Goal: Task Accomplishment & Management: Use online tool/utility

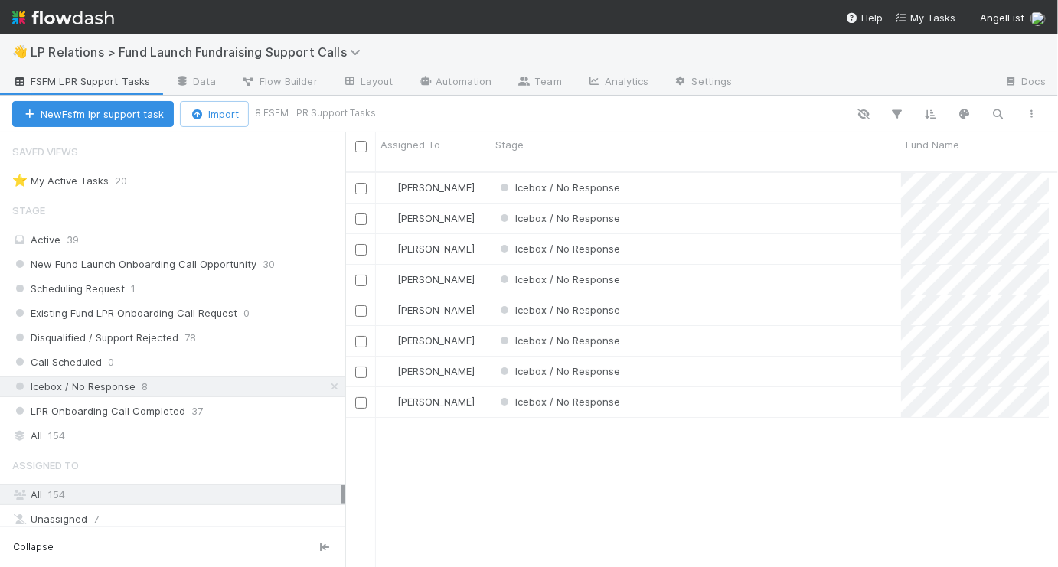
scroll to position [398, 694]
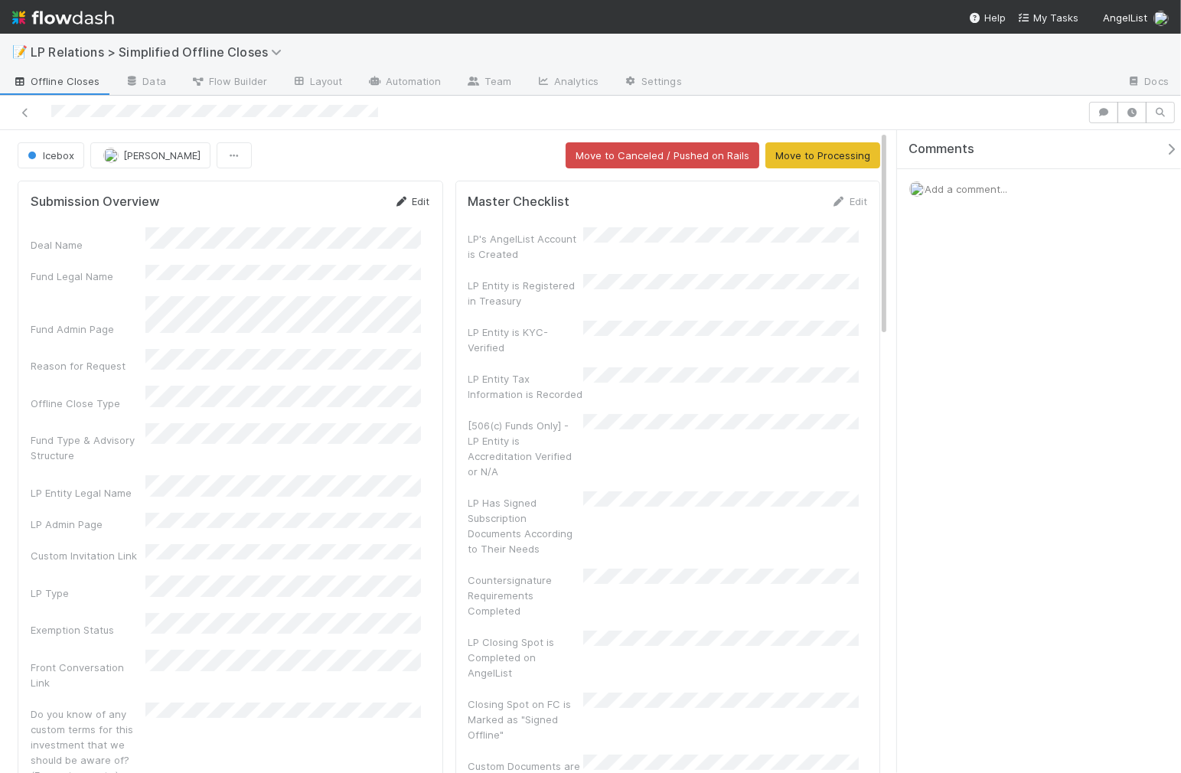
click at [409, 195] on link "Edit" at bounding box center [412, 201] width 36 height 12
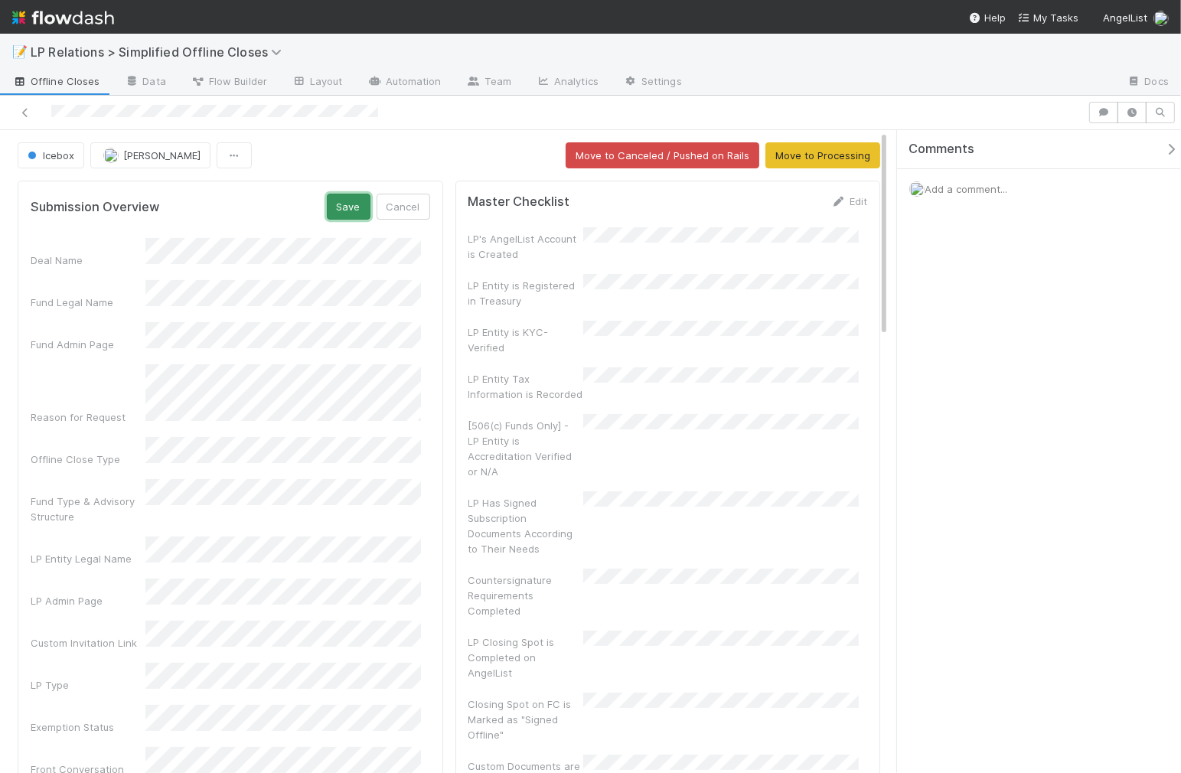
click at [341, 210] on button "Save" at bounding box center [349, 207] width 44 height 26
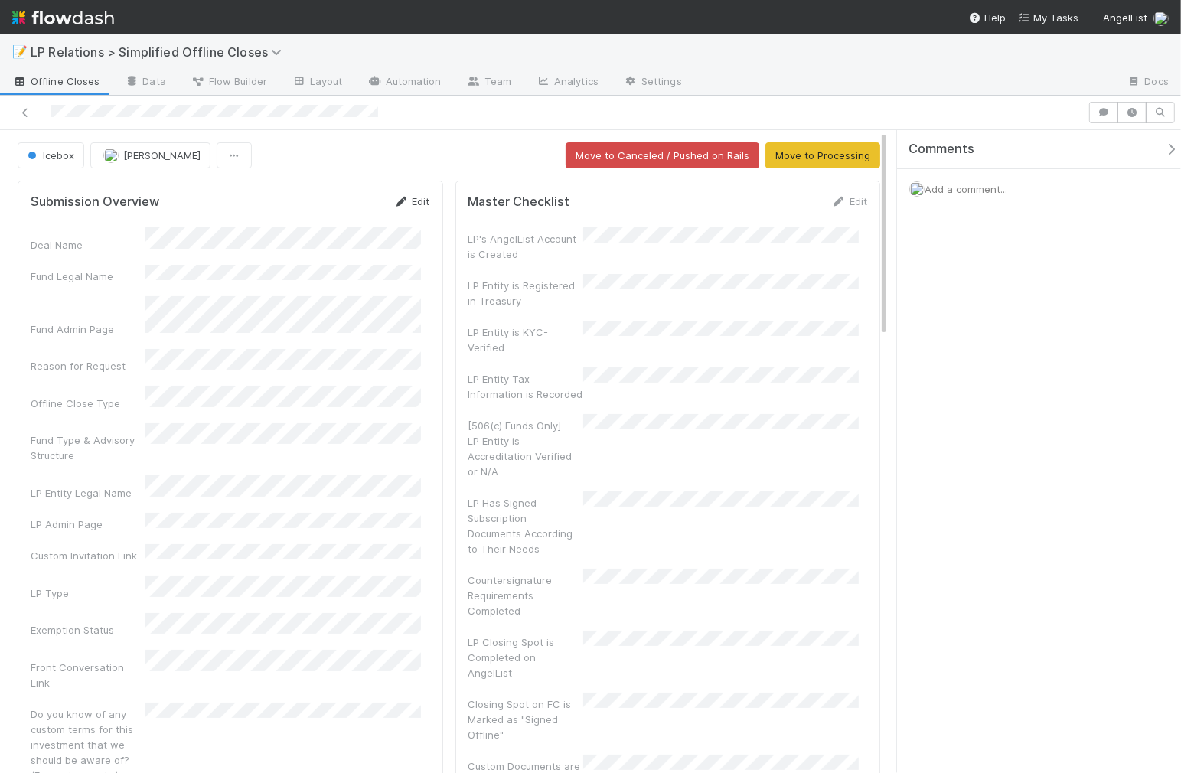
click at [399, 206] on link "Edit" at bounding box center [412, 201] width 36 height 12
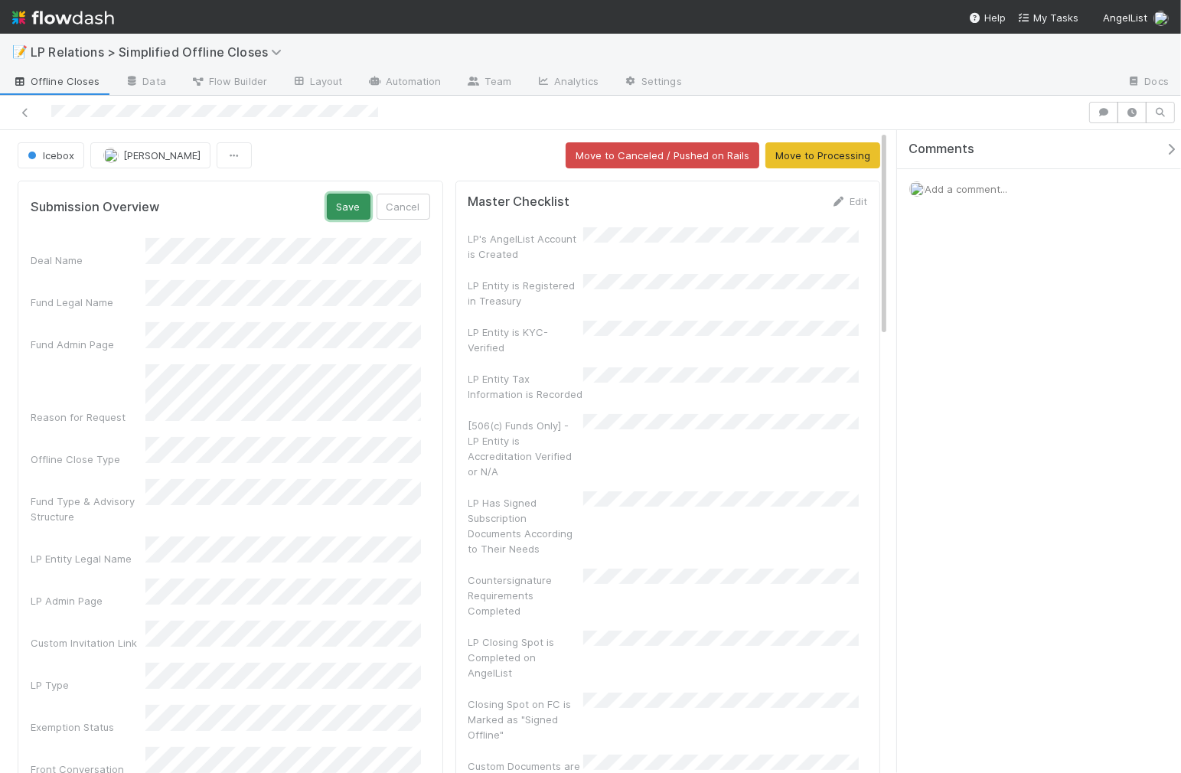
click at [327, 199] on button "Save" at bounding box center [349, 207] width 44 height 26
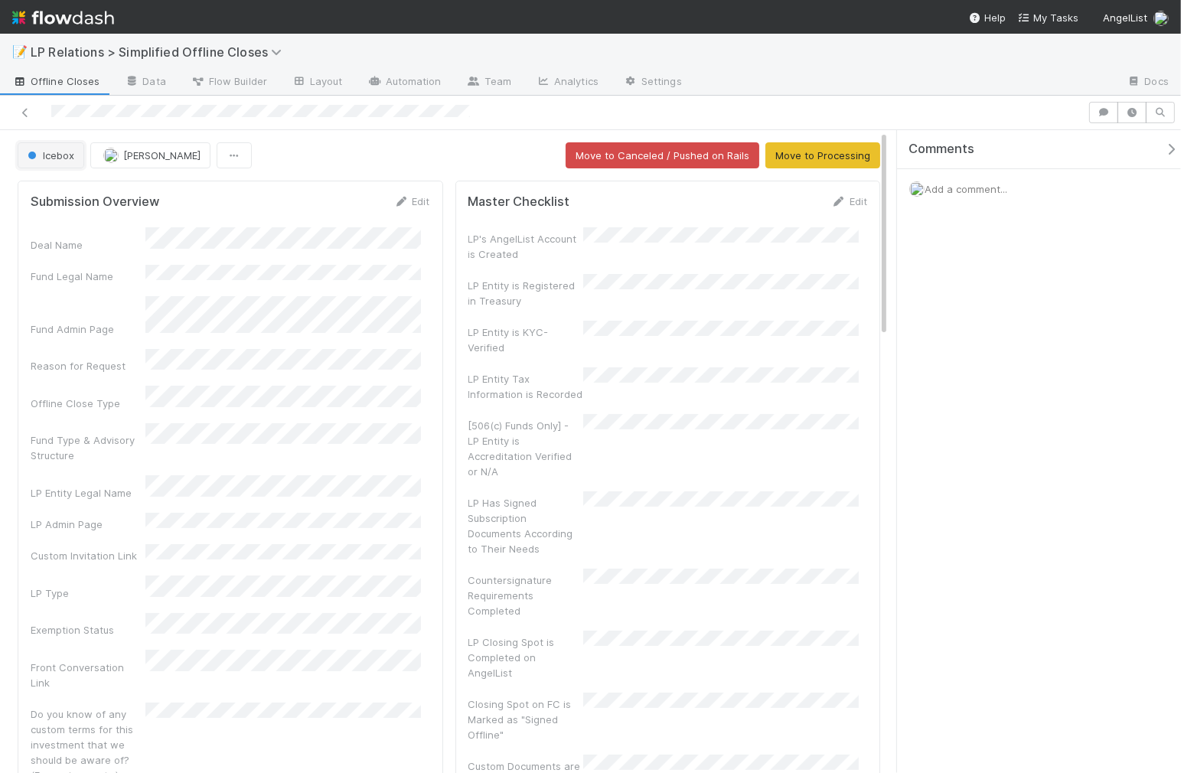
click at [49, 155] on span "Icebox" at bounding box center [49, 155] width 50 height 12
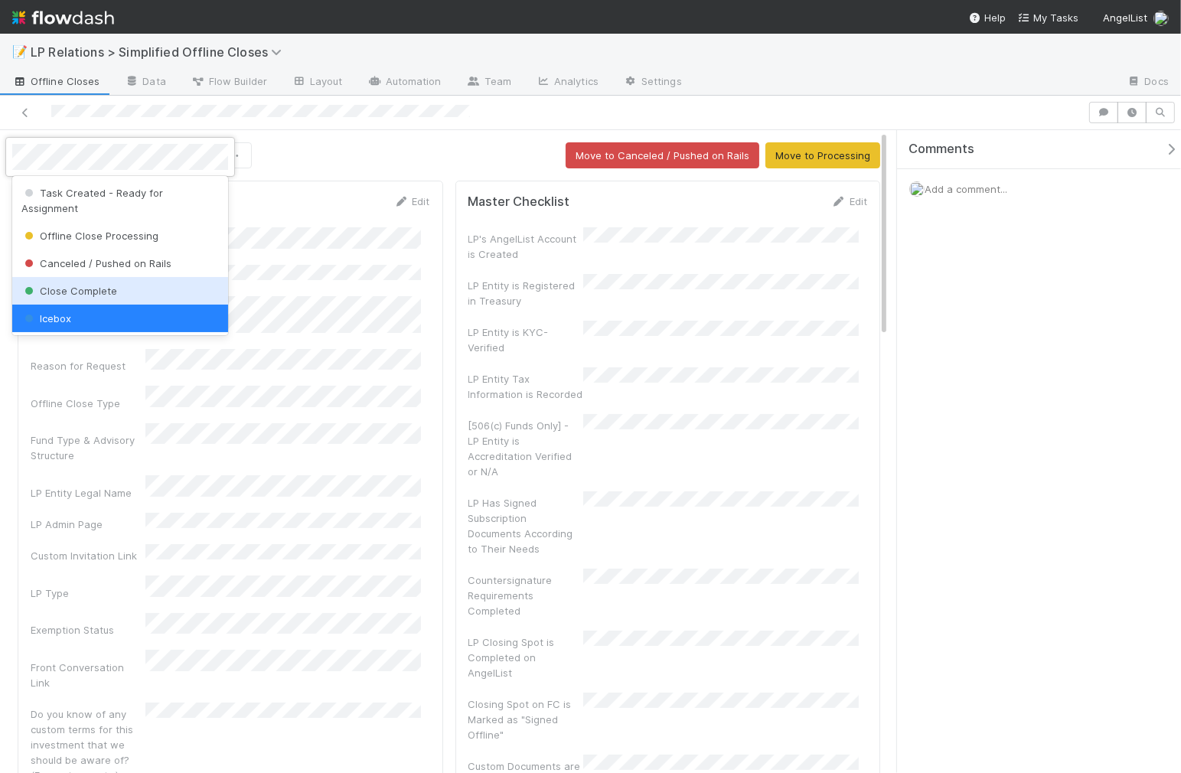
click at [96, 285] on span "Close Complete" at bounding box center [69, 291] width 96 height 12
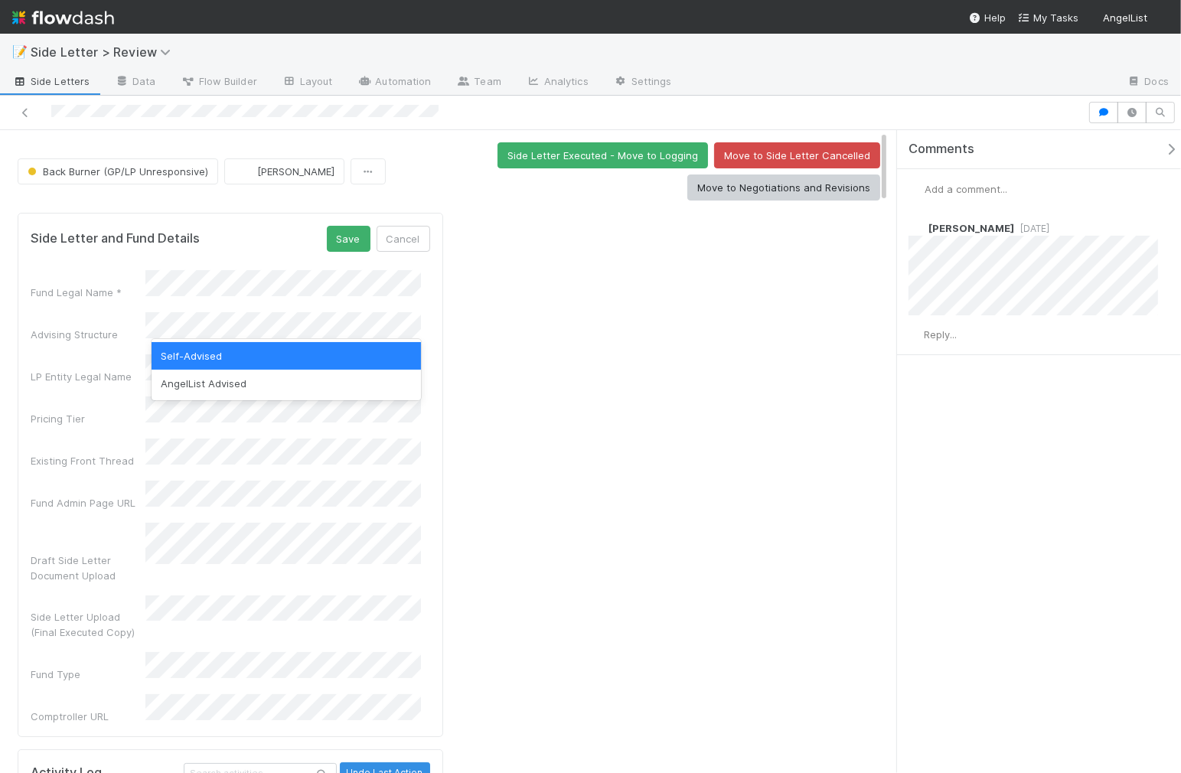
click at [144, 329] on div "Advising Structure" at bounding box center [230, 327] width 399 height 30
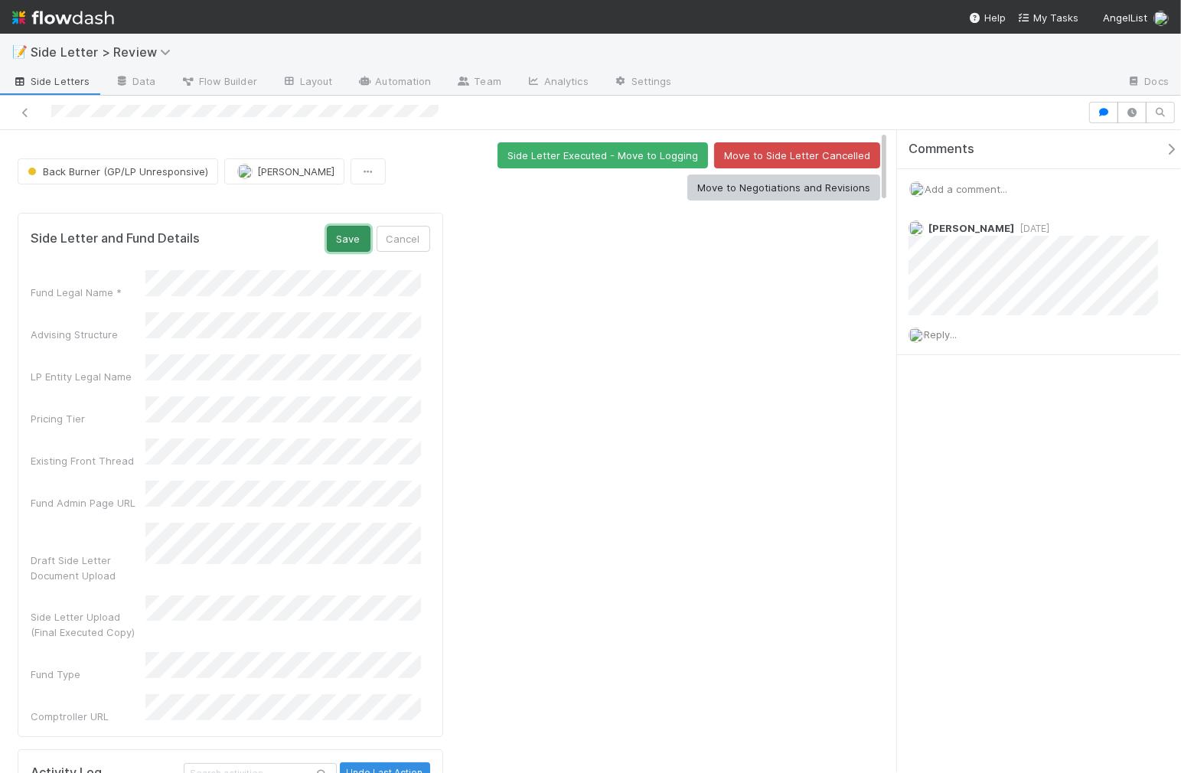
click at [334, 237] on button "Save" at bounding box center [349, 239] width 44 height 26
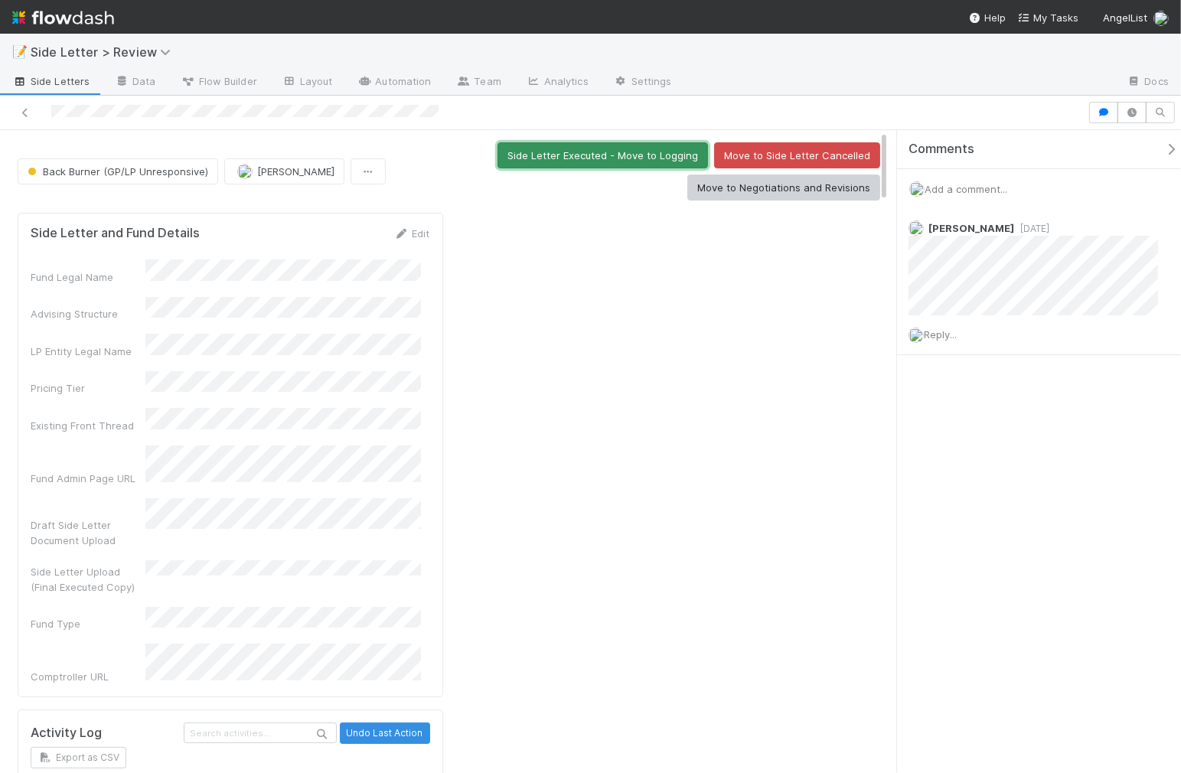
click at [557, 155] on button "Side Letter Executed - Move to Logging" at bounding box center [602, 155] width 210 height 26
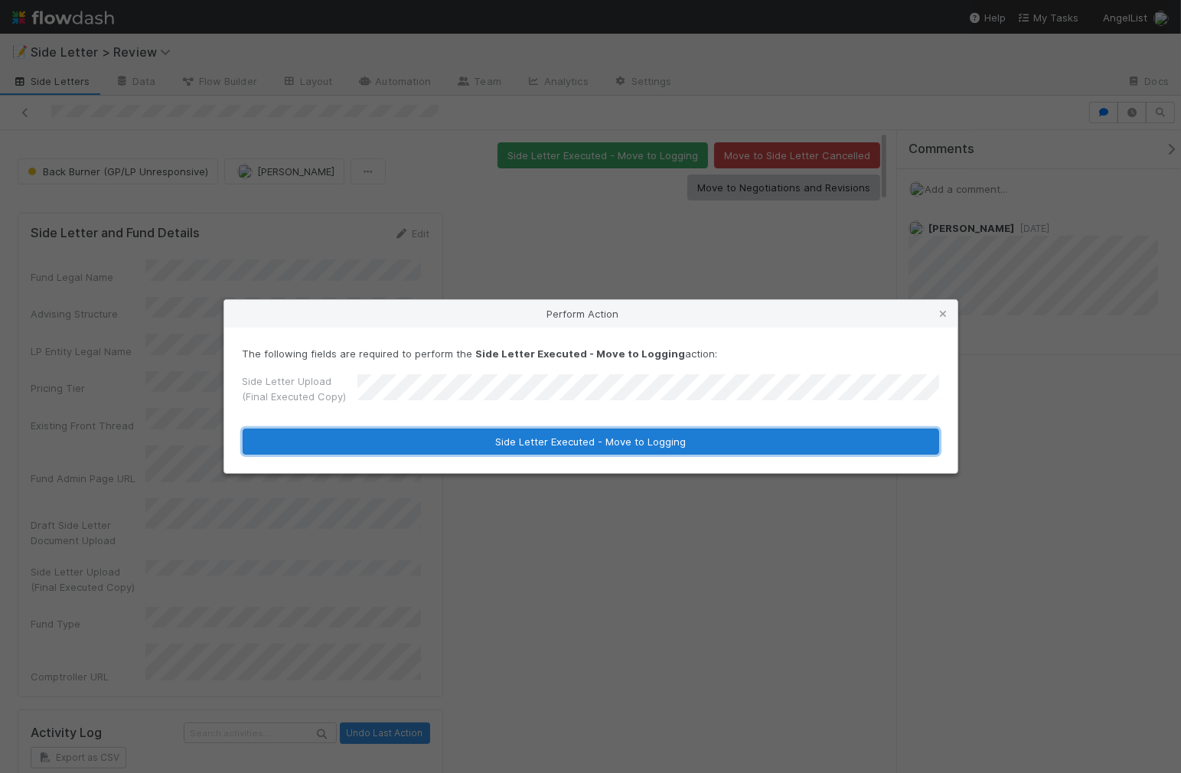
click at [432, 447] on button "Side Letter Executed - Move to Logging" at bounding box center [591, 442] width 696 height 26
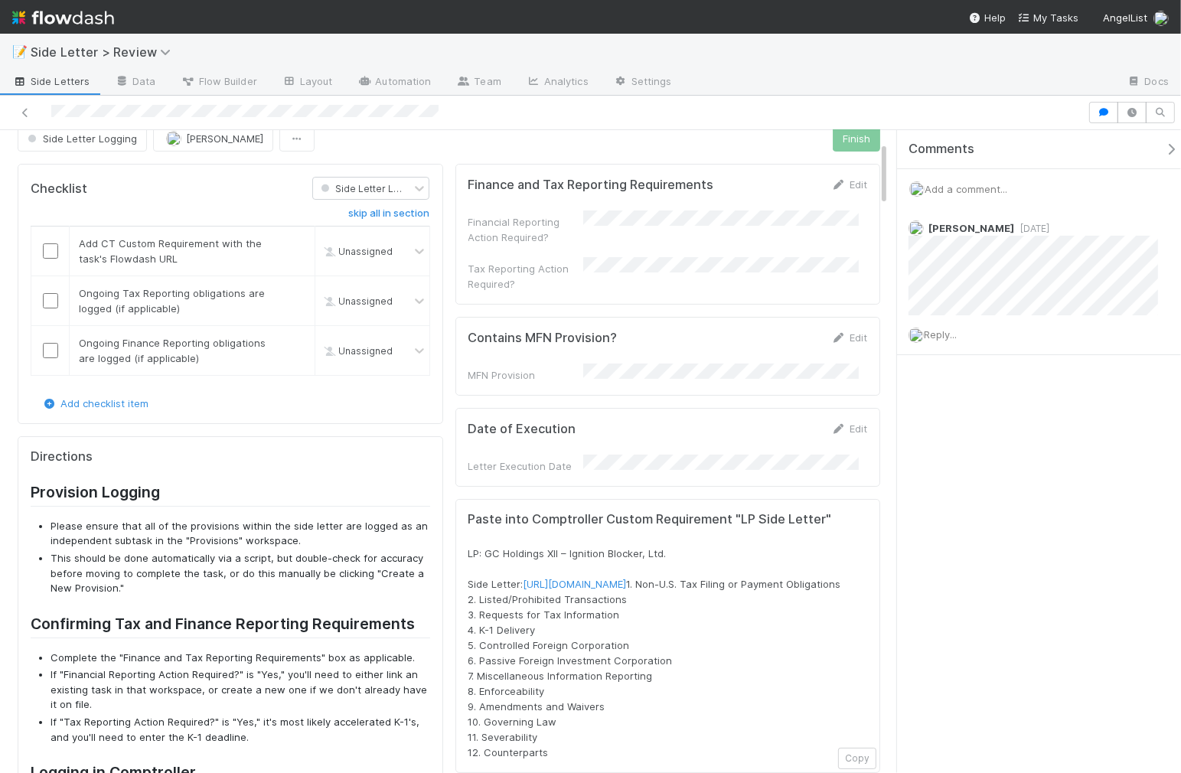
scroll to position [347, 0]
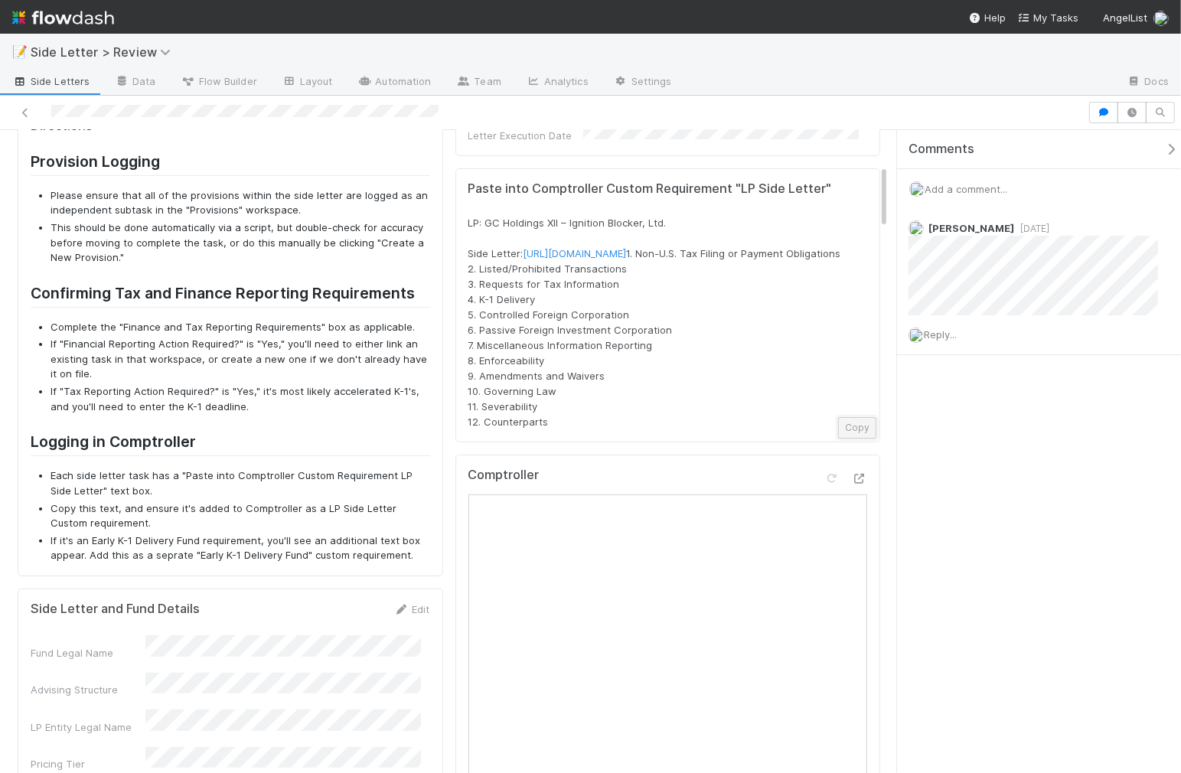
click at [839, 438] on button "Copy" at bounding box center [857, 427] width 38 height 21
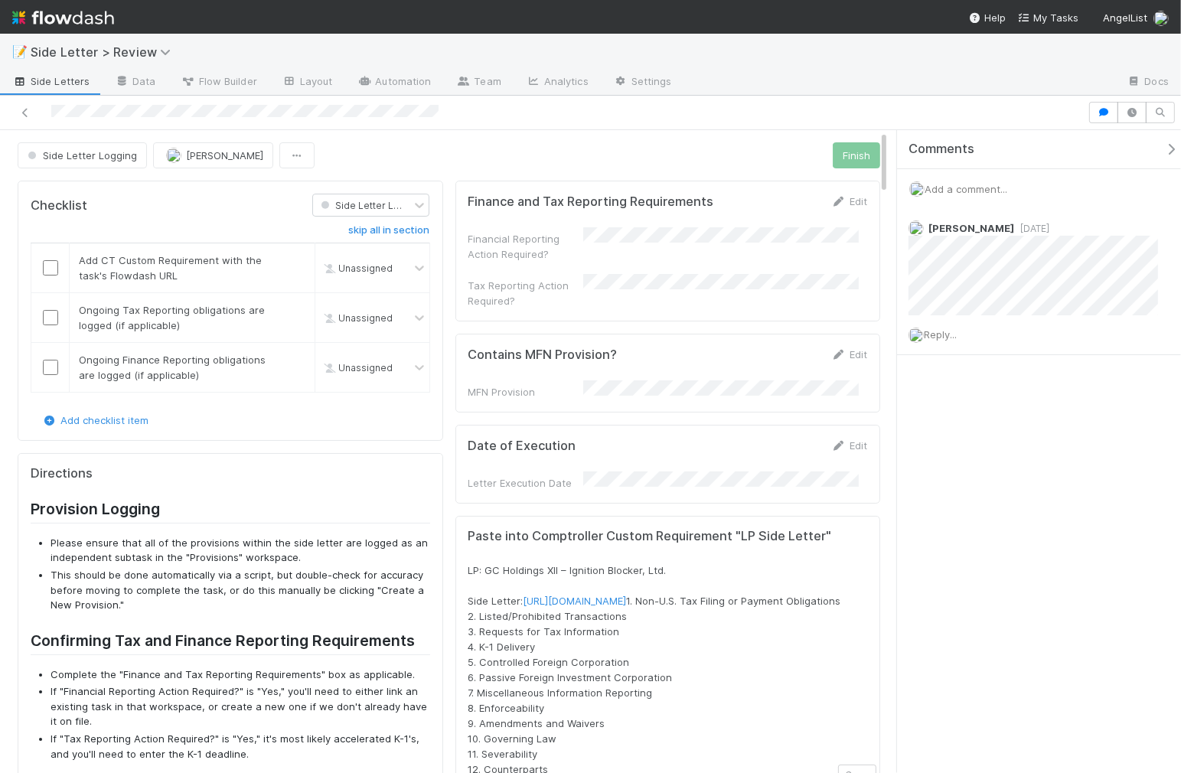
scroll to position [0, 0]
click at [831, 441] on icon at bounding box center [838, 446] width 15 height 10
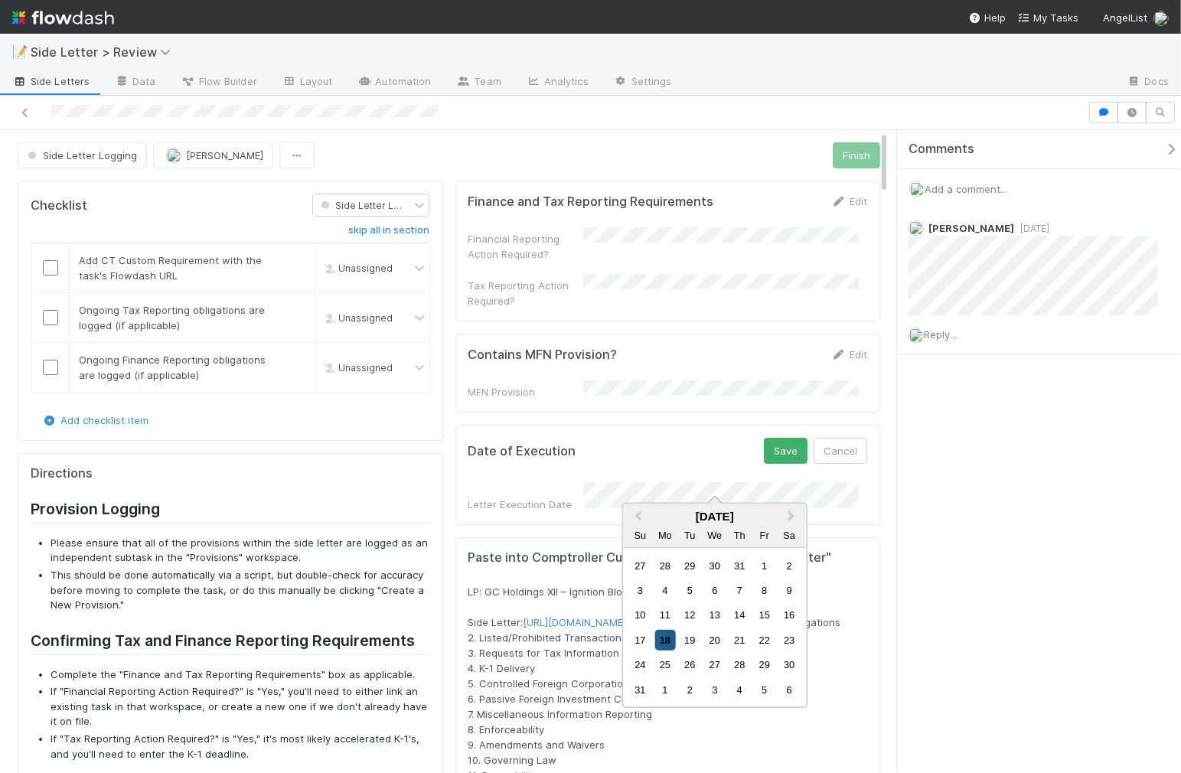
click at [670, 651] on div "17 18 19 20 21 22 23" at bounding box center [715, 640] width 174 height 24
click at [668, 644] on div "18" at bounding box center [664, 640] width 21 height 21
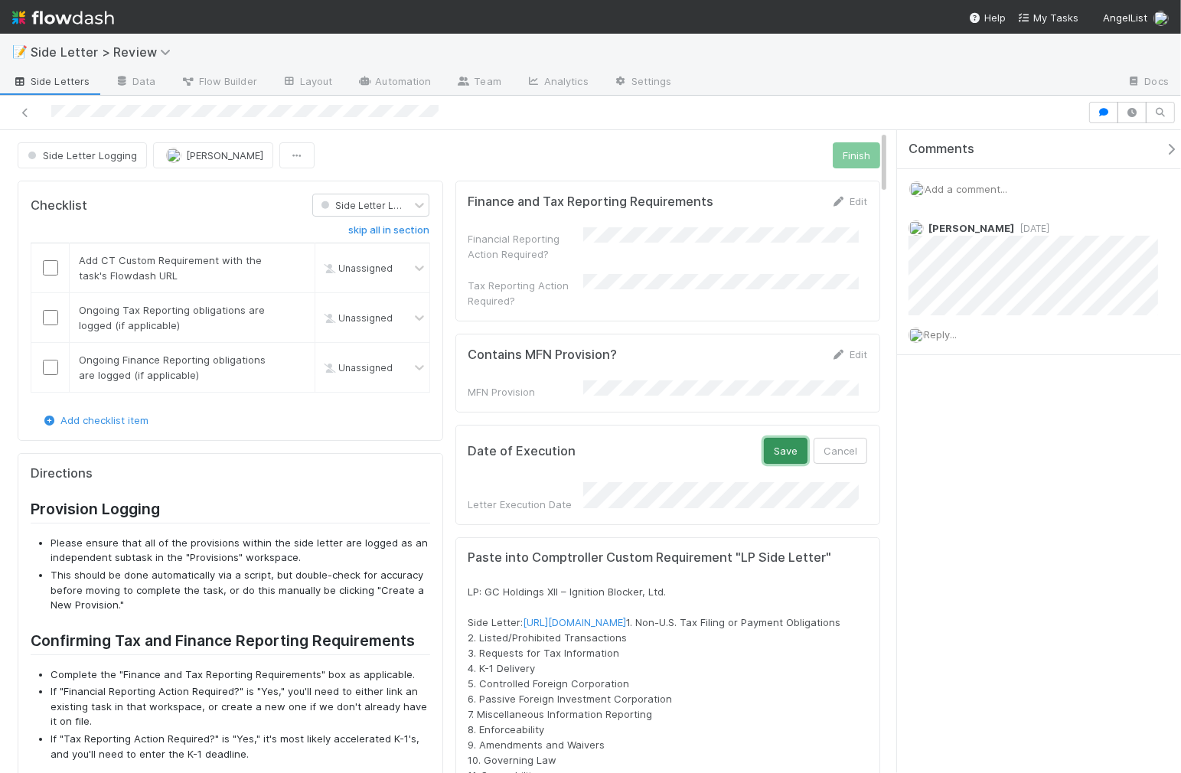
click at [773, 440] on button "Save" at bounding box center [786, 451] width 44 height 26
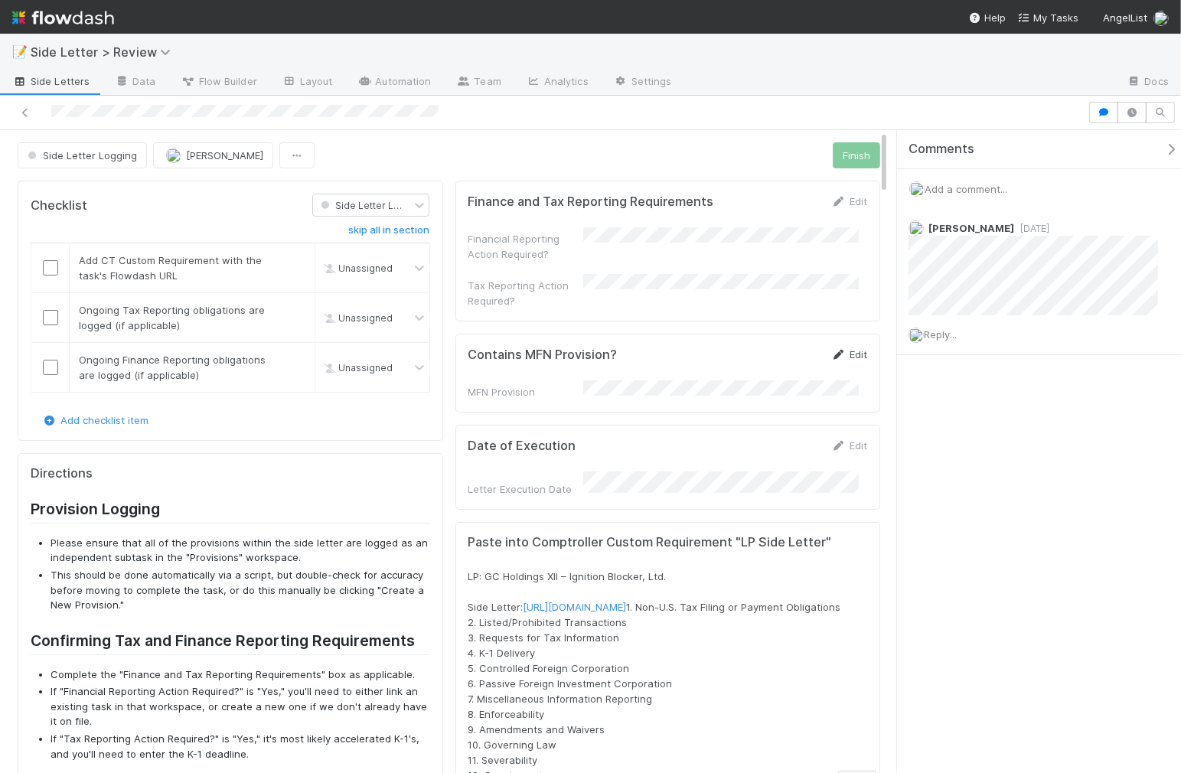
click at [831, 350] on icon at bounding box center [838, 355] width 15 height 10
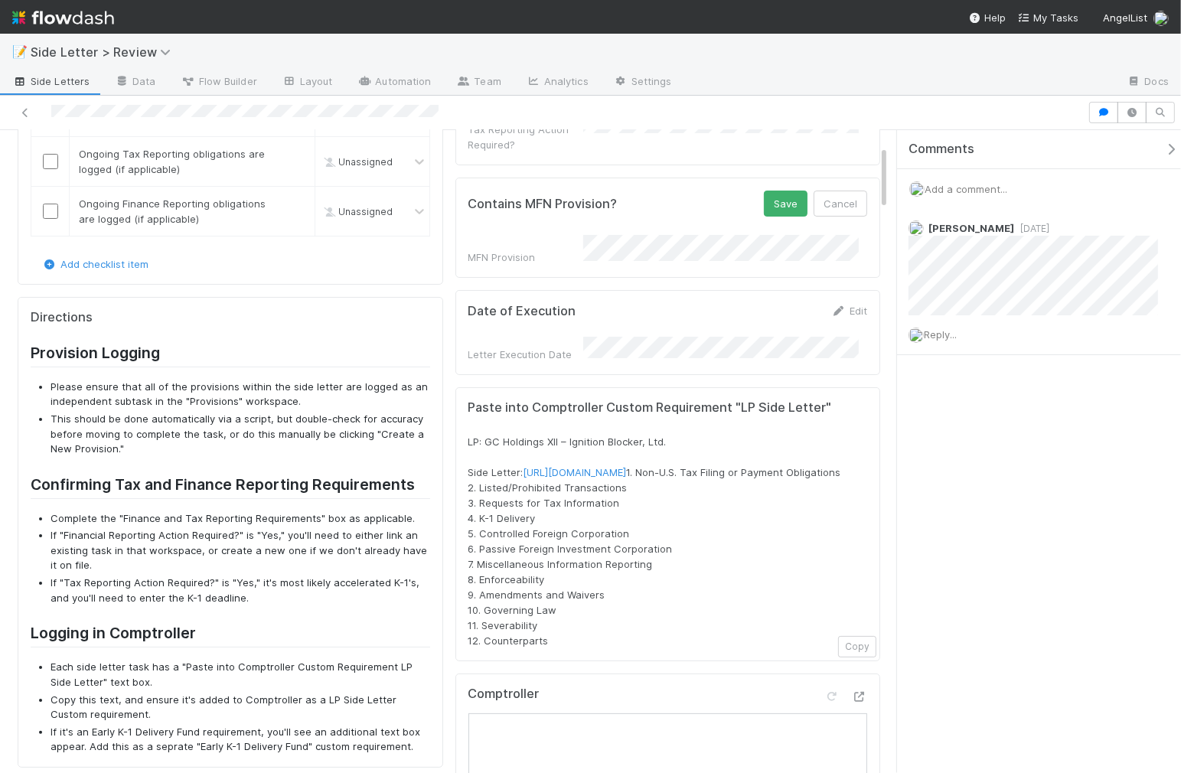
scroll to position [164, 0]
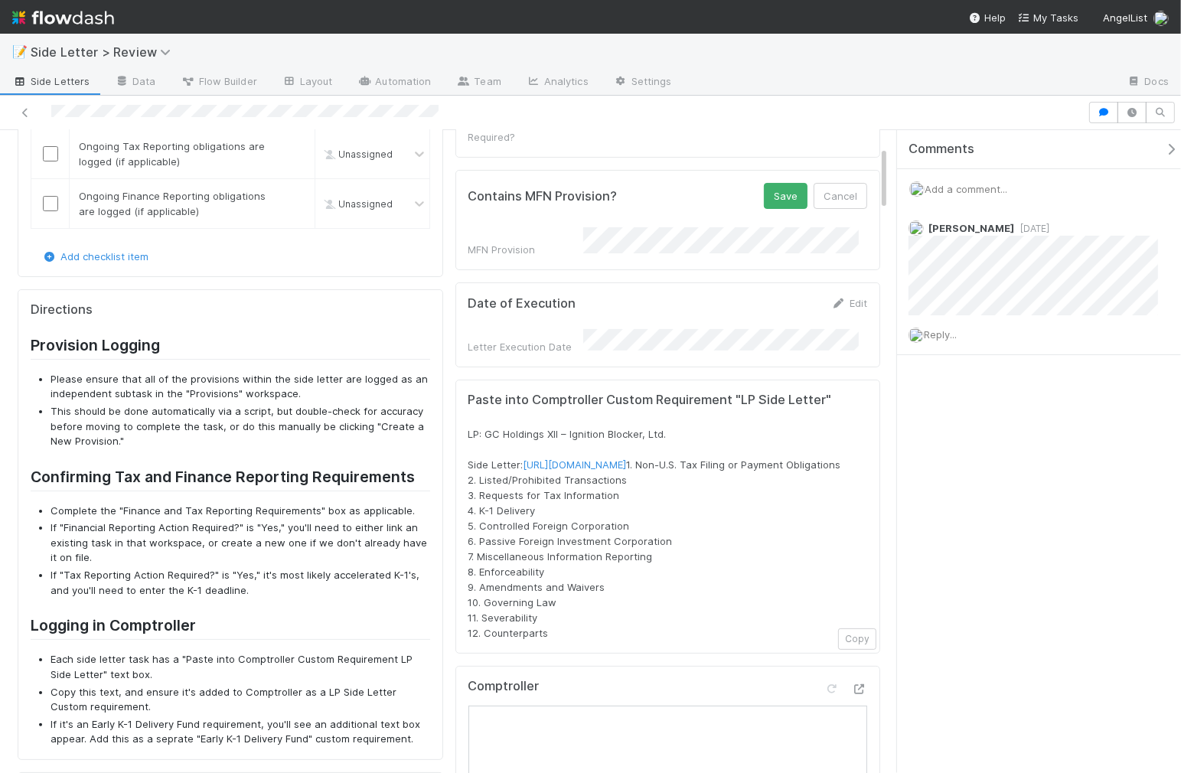
click at [620, 245] on div "Contains MFN Provision? Save Cancel MFN Provision" at bounding box center [667, 220] width 425 height 100
click at [607, 293] on div "No" at bounding box center [713, 294] width 269 height 28
click at [777, 197] on button "Save" at bounding box center [786, 196] width 44 height 26
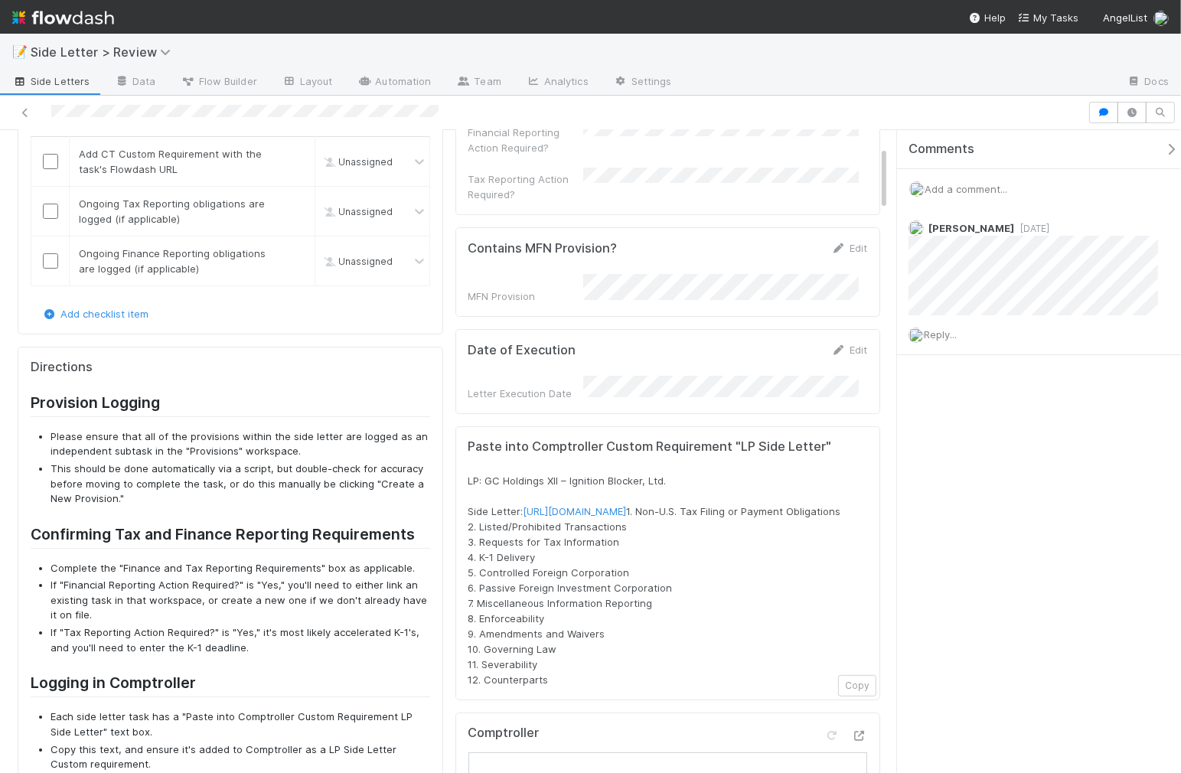
scroll to position [0, 0]
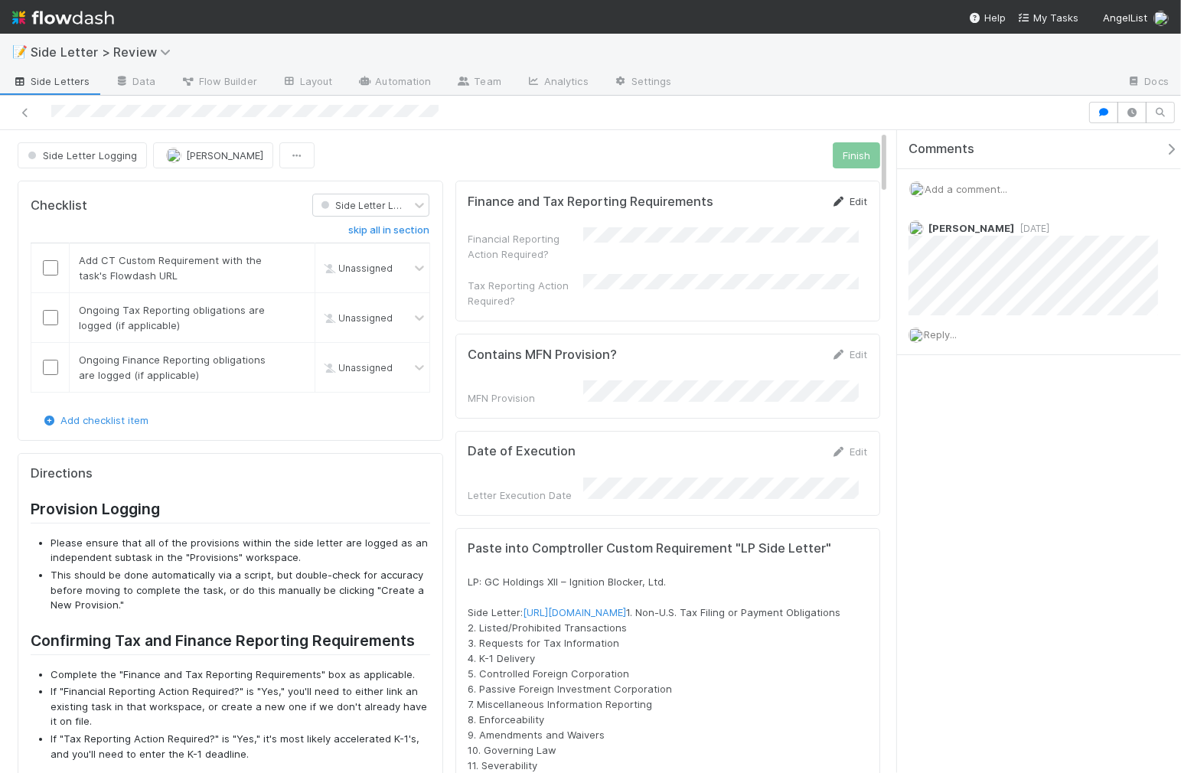
click at [831, 201] on link "Edit" at bounding box center [849, 201] width 36 height 12
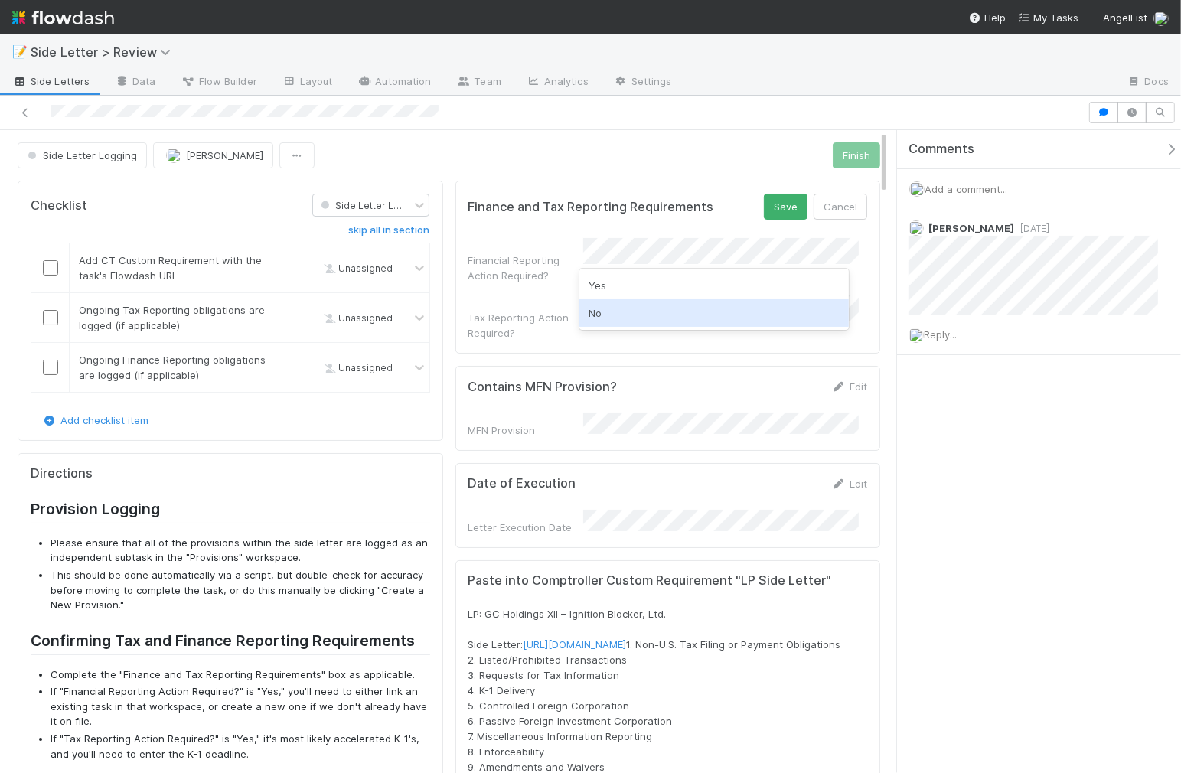
click at [624, 306] on div "No" at bounding box center [713, 313] width 269 height 28
click at [617, 332] on div "Yes" at bounding box center [713, 334] width 269 height 28
click at [770, 204] on button "Save" at bounding box center [786, 207] width 44 height 26
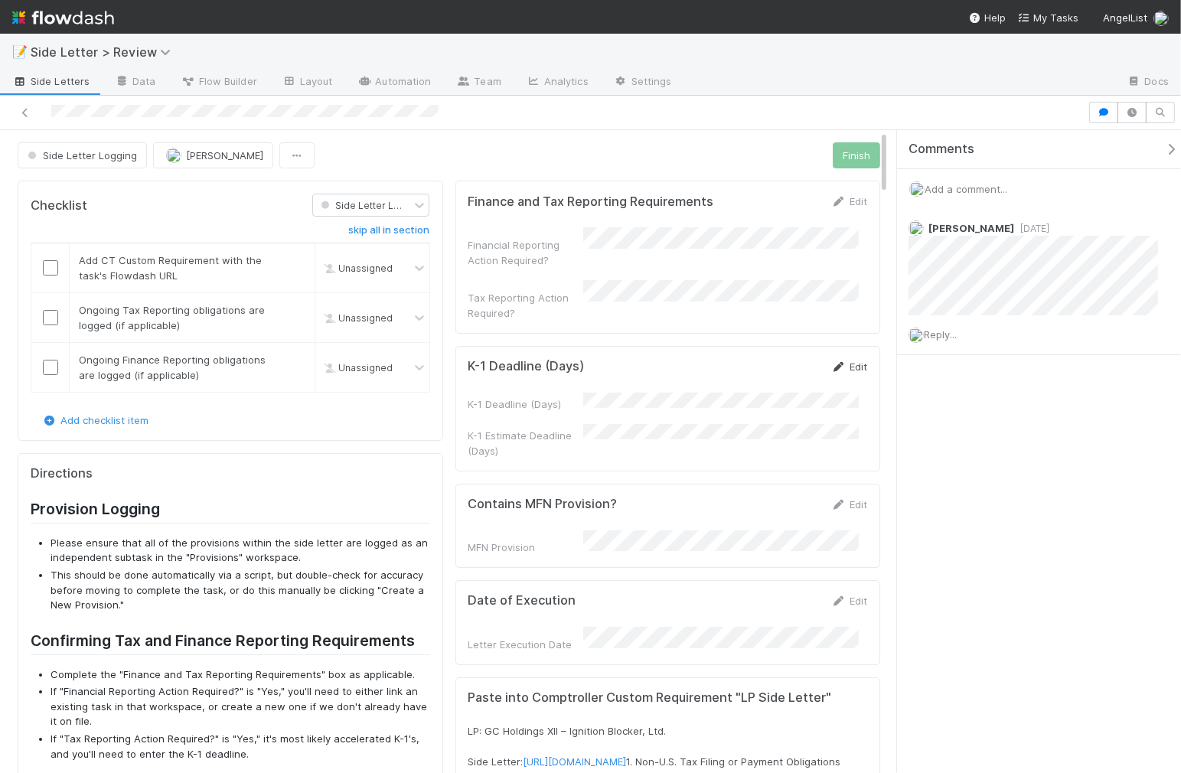
click at [831, 360] on link "Edit" at bounding box center [849, 366] width 36 height 12
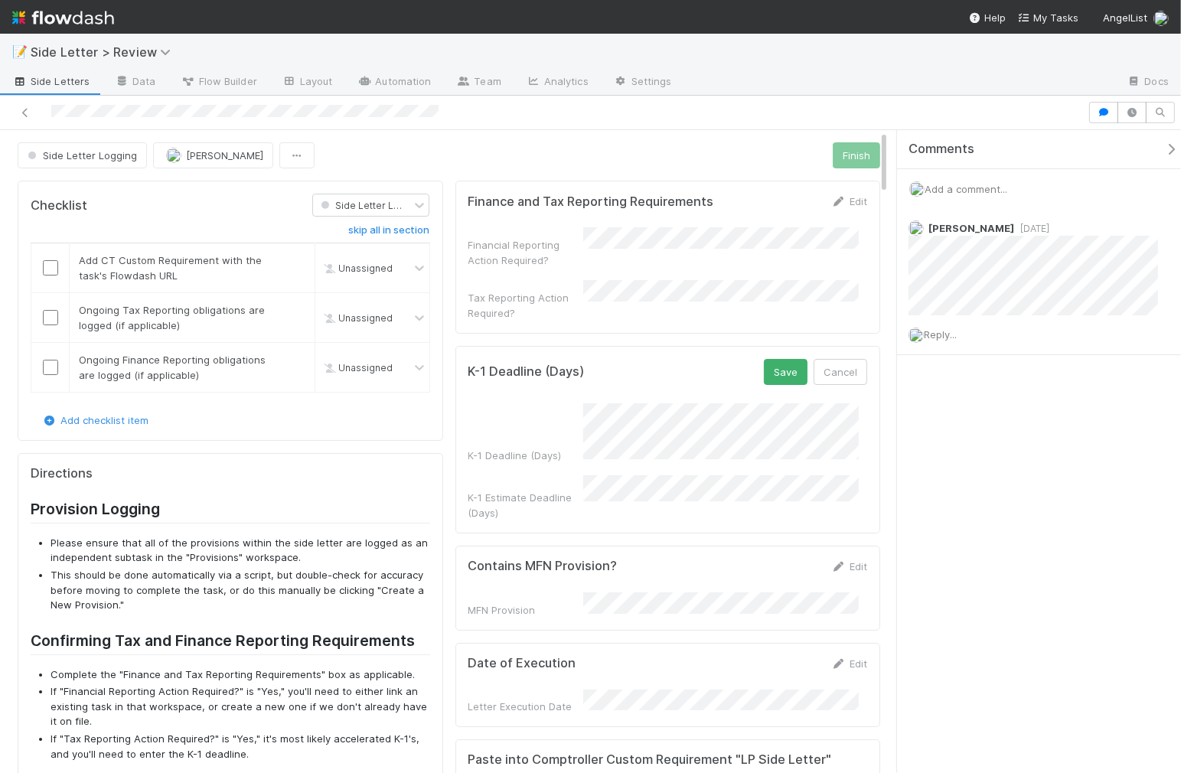
click at [636, 163] on div "Side Letter Logging Nick Stuart Finish" at bounding box center [449, 155] width 862 height 26
click at [771, 359] on button "Save" at bounding box center [786, 372] width 44 height 26
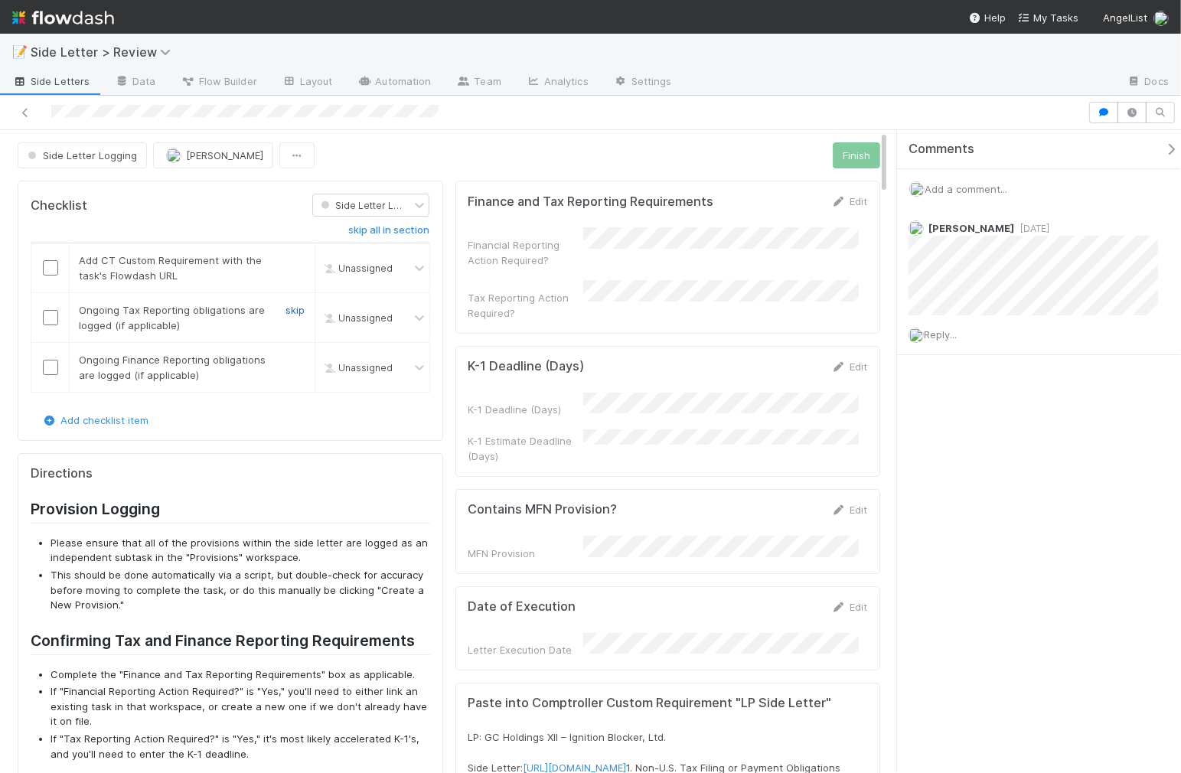
click at [295, 313] on link "skip" at bounding box center [295, 310] width 19 height 12
click at [282, 310] on link "undo" at bounding box center [294, 310] width 24 height 12
click at [47, 318] on input "checkbox" at bounding box center [50, 317] width 15 height 15
click at [286, 358] on link "skip" at bounding box center [295, 360] width 19 height 12
click at [49, 266] on input "checkbox" at bounding box center [50, 267] width 15 height 15
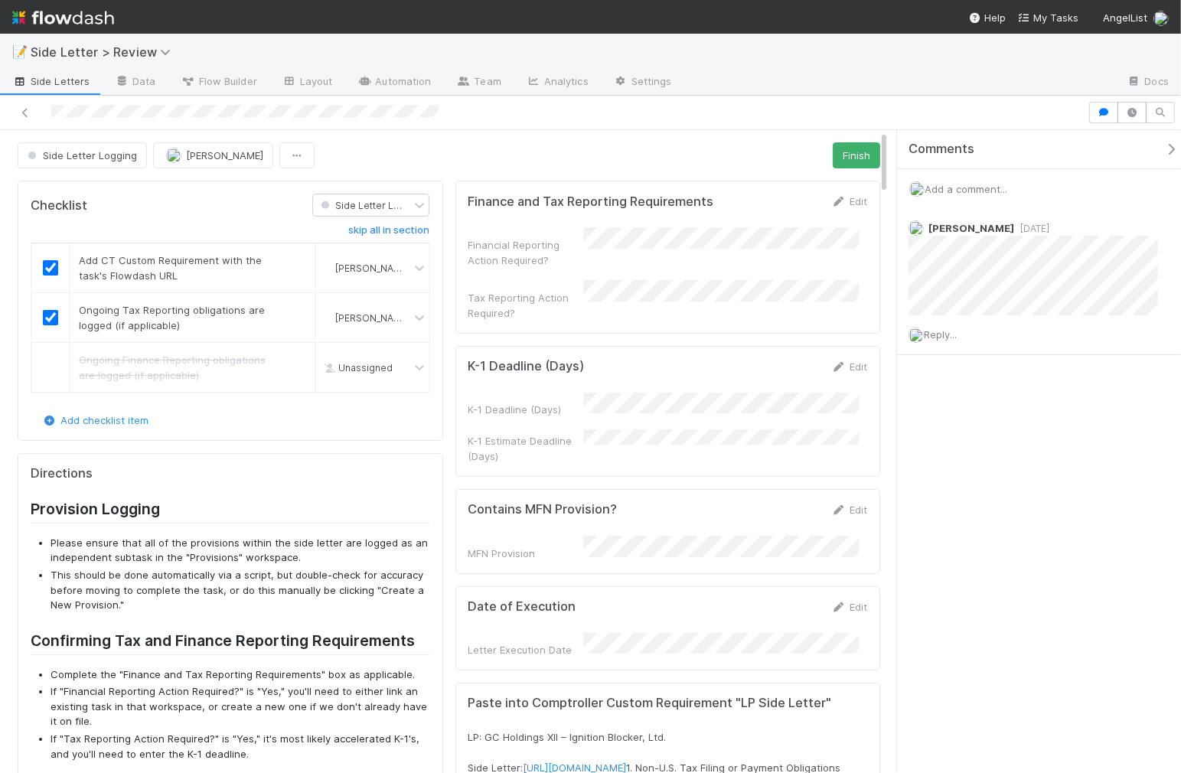
click at [898, 152] on div "Comments" at bounding box center [1043, 149] width 293 height 39
click at [808, 155] on div "Side Letter Logging Nick Stuart Finish" at bounding box center [449, 155] width 862 height 26
click at [833, 154] on button "Finish" at bounding box center [856, 155] width 47 height 26
